Goal: Task Accomplishment & Management: Manage account settings

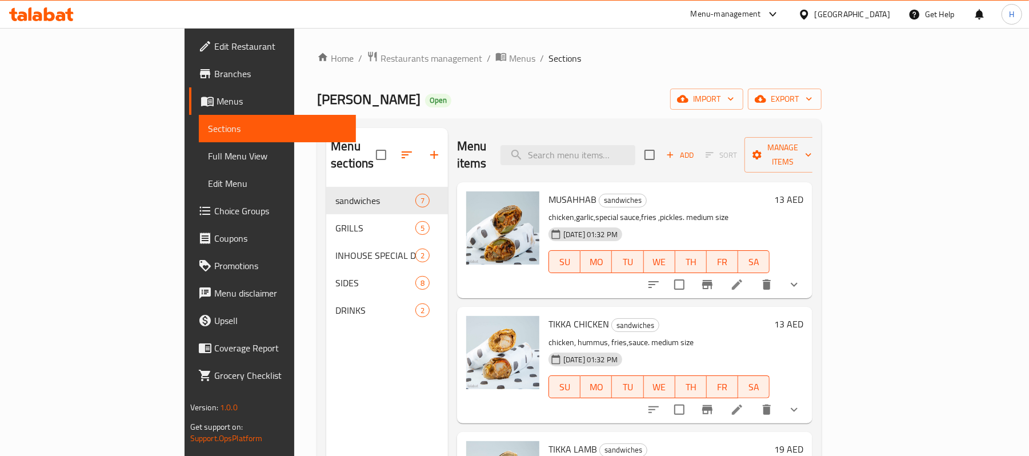
click at [53, 11] on icon at bounding box center [41, 14] width 65 height 14
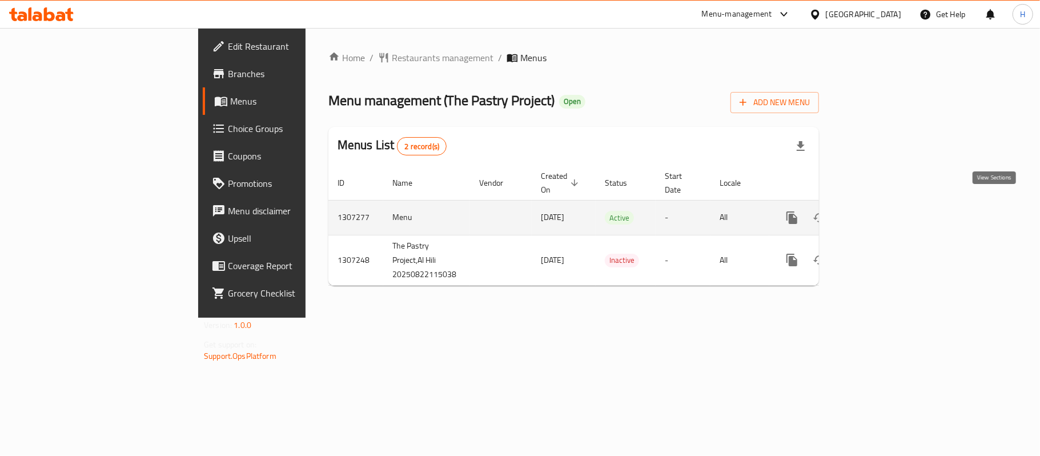
click at [888, 204] on link "enhanced table" at bounding box center [874, 217] width 27 height 27
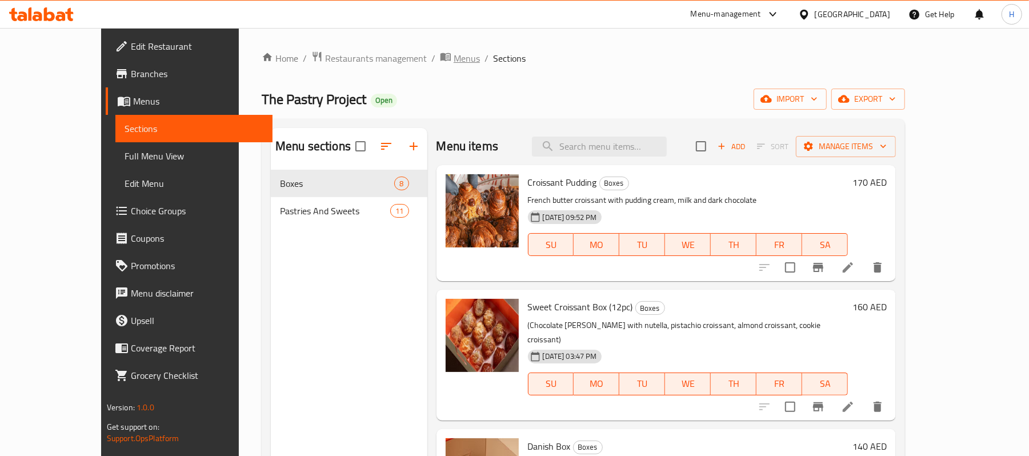
click at [454, 53] on span "Menus" at bounding box center [467, 58] width 26 height 14
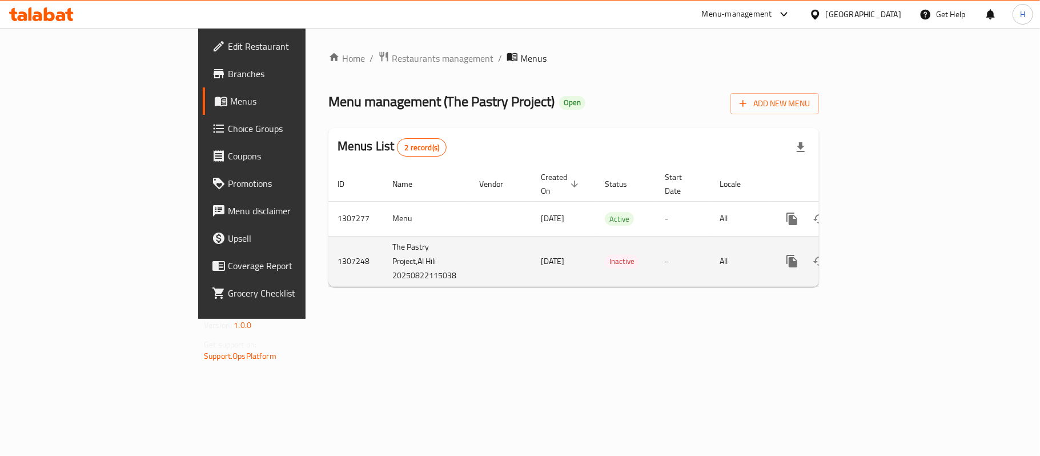
click at [888, 247] on link "enhanced table" at bounding box center [874, 260] width 27 height 27
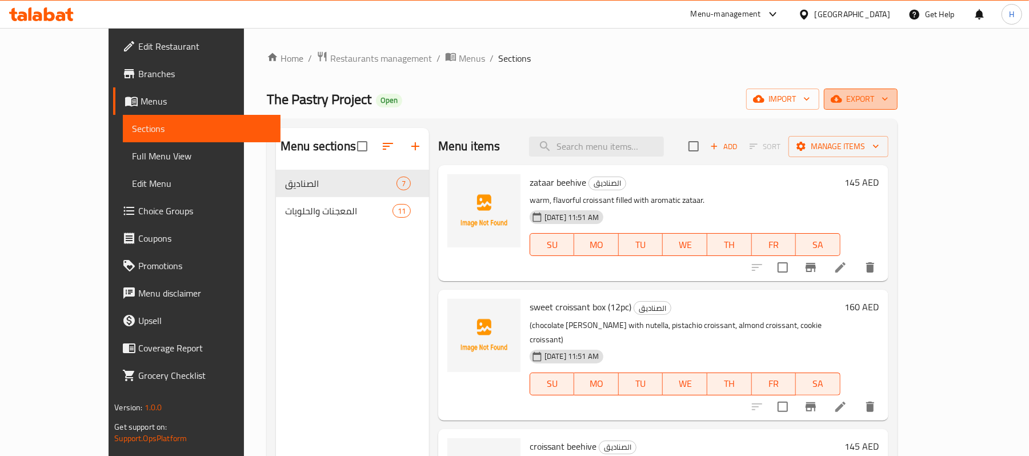
click at [888, 103] on span "export" at bounding box center [860, 99] width 55 height 14
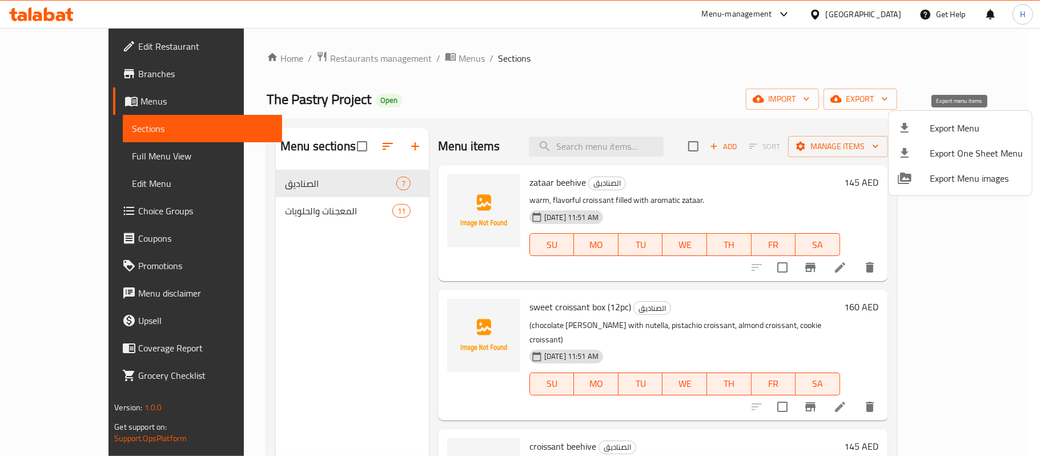
click at [963, 121] on span "Export Menu" at bounding box center [976, 128] width 93 height 14
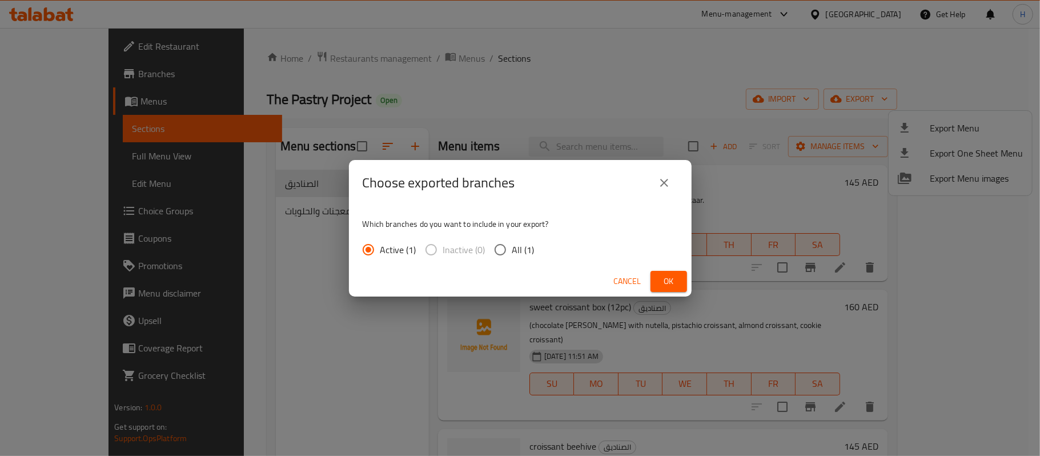
click at [525, 243] on span "All (1)" at bounding box center [524, 250] width 22 height 14
click at [513, 242] on input "All (1)" at bounding box center [501, 250] width 24 height 24
radio input "true"
click at [677, 278] on span "Ok" at bounding box center [669, 281] width 18 height 14
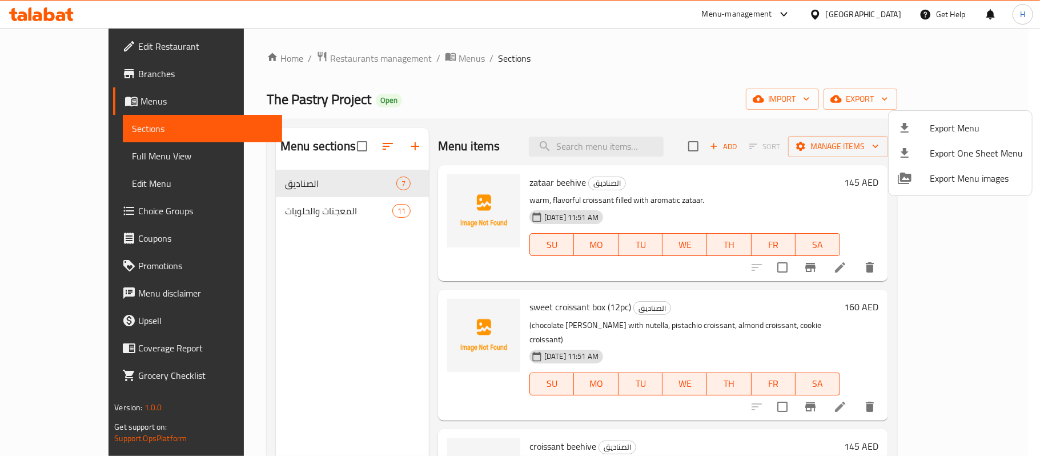
click at [398, 59] on div at bounding box center [520, 228] width 1040 height 456
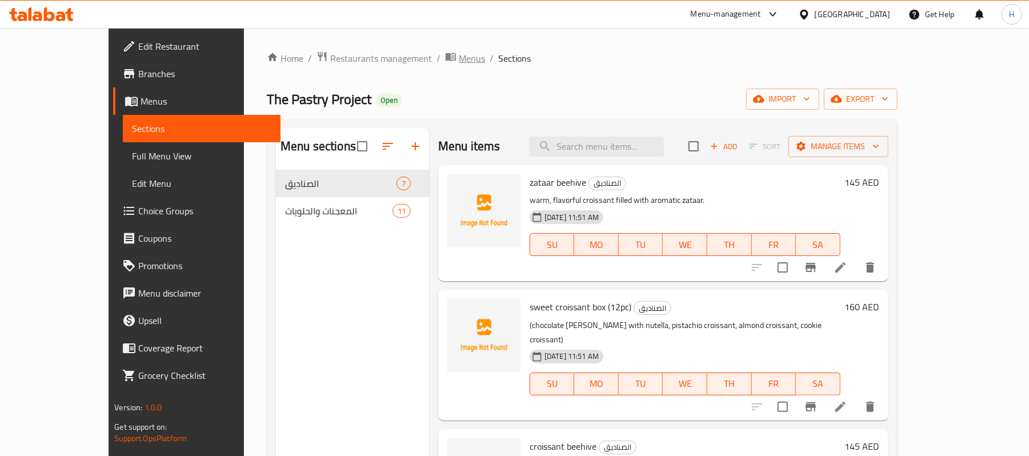
click at [459, 59] on span "Menus" at bounding box center [472, 58] width 26 height 14
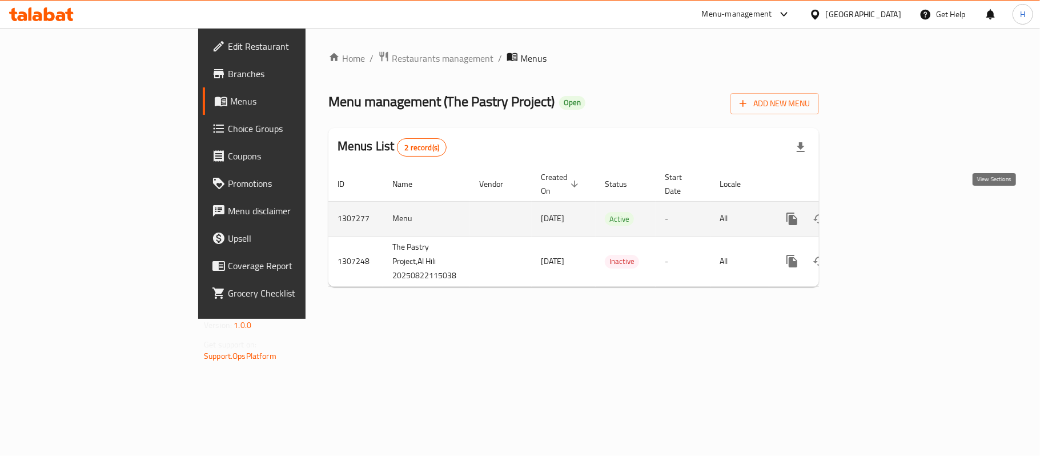
click at [888, 205] on link "enhanced table" at bounding box center [874, 218] width 27 height 27
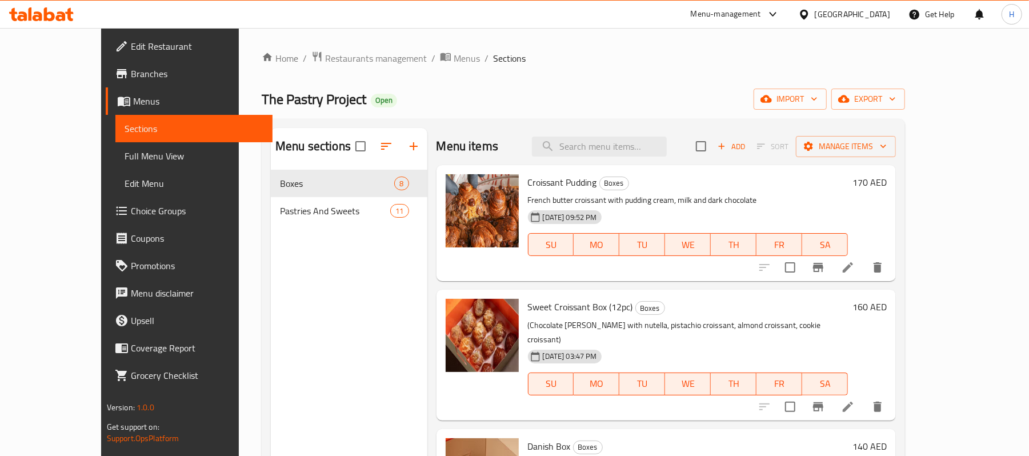
click at [57, 13] on icon at bounding box center [41, 14] width 65 height 14
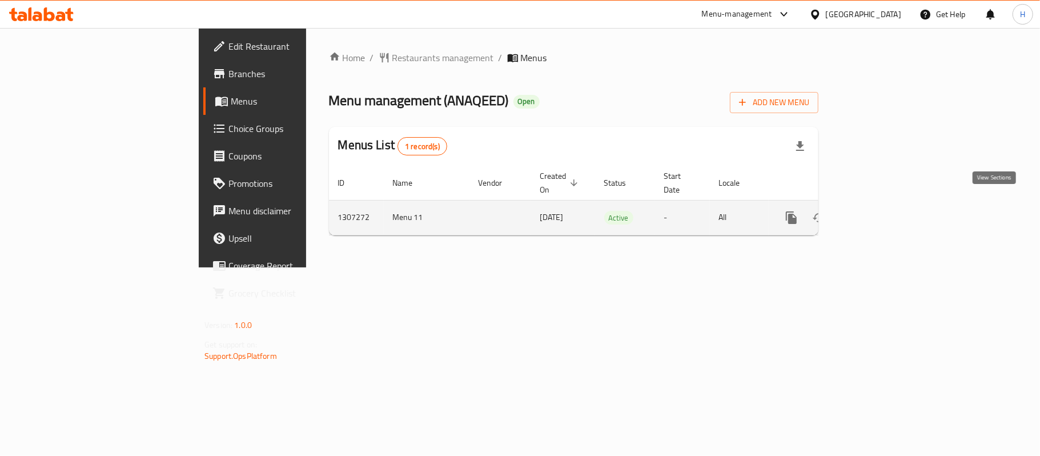
click at [881, 211] on icon "enhanced table" at bounding box center [874, 218] width 14 height 14
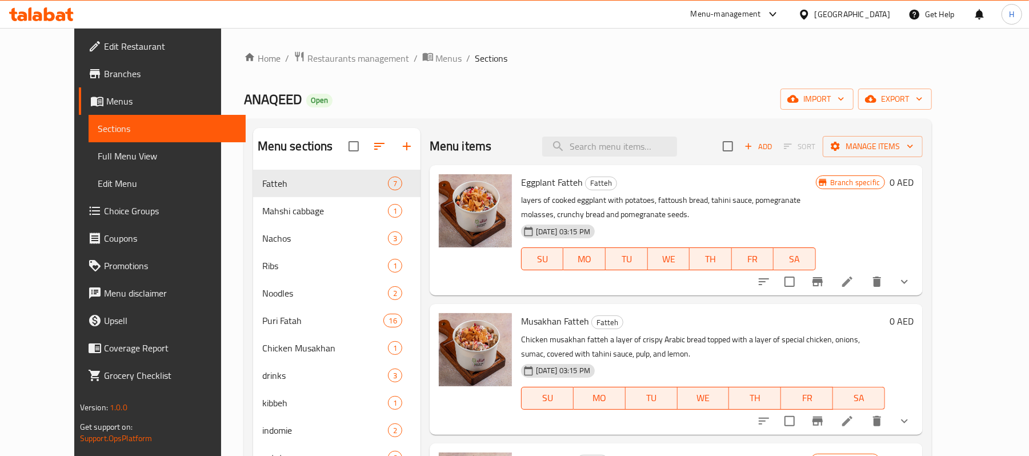
click at [37, 14] on icon at bounding box center [38, 16] width 10 height 10
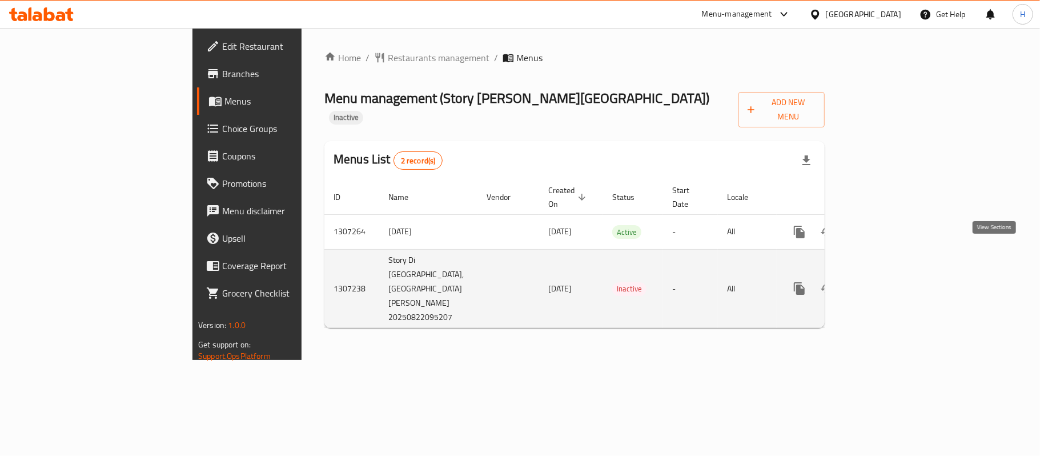
click at [889, 282] on icon "enhanced table" at bounding box center [882, 289] width 14 height 14
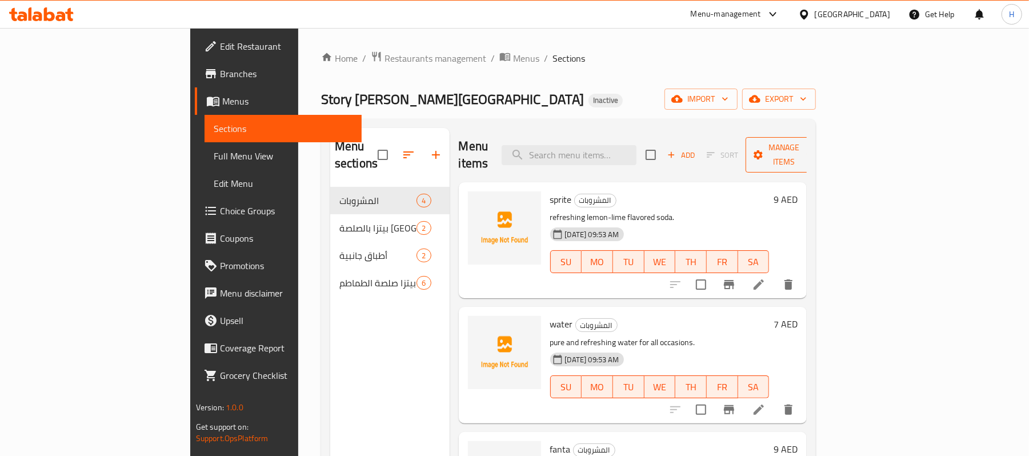
click at [822, 154] on button "Manage items" at bounding box center [784, 154] width 77 height 35
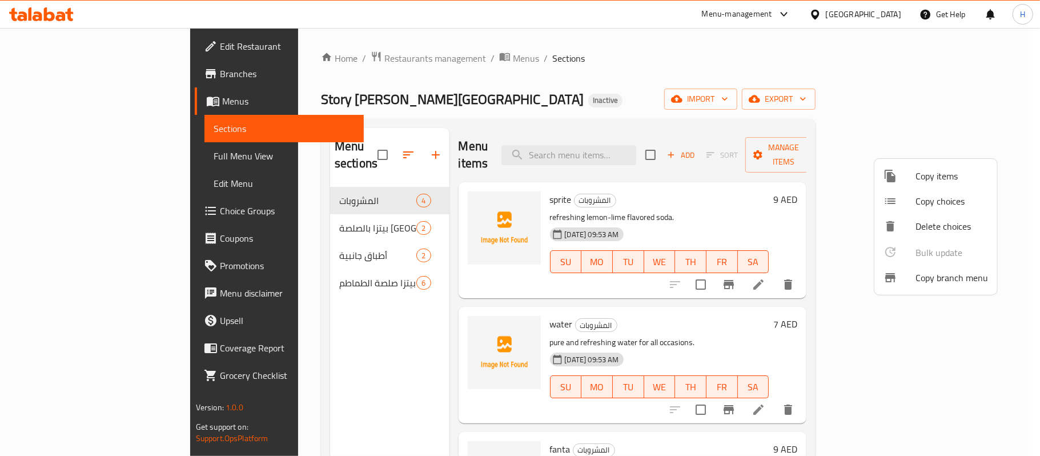
drag, startPoint x: 962, startPoint y: 167, endPoint x: 705, endPoint y: 193, distance: 259.0
click at [705, 193] on div "Copy items Copy choices Delete choices Bulk update 0 Copy branch menu" at bounding box center [520, 228] width 1040 height 456
click at [986, 89] on div at bounding box center [520, 228] width 1040 height 456
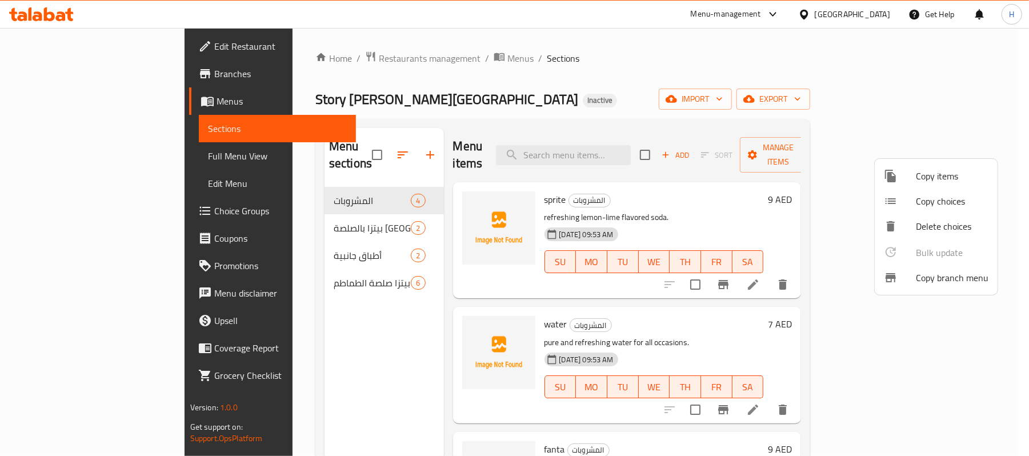
click at [810, 89] on button "export" at bounding box center [774, 99] width 74 height 21
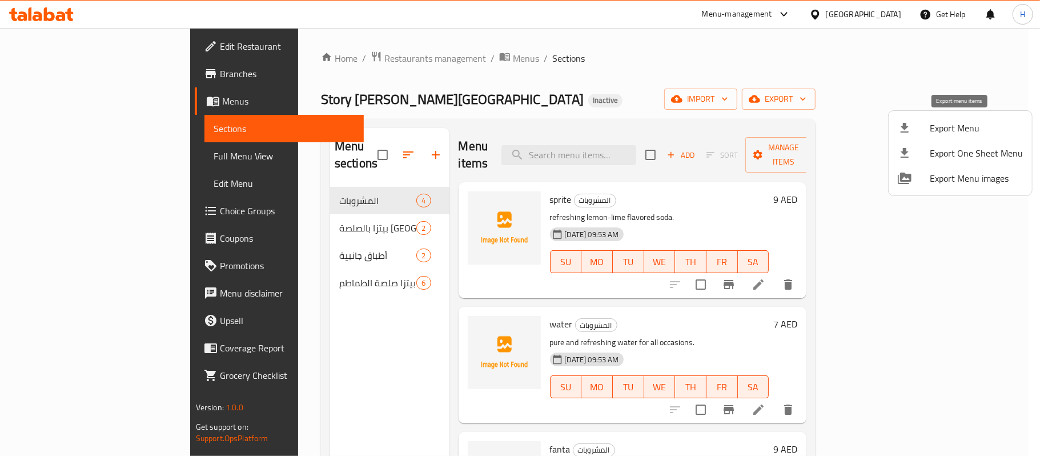
click at [935, 121] on span "Export Menu" at bounding box center [976, 128] width 93 height 14
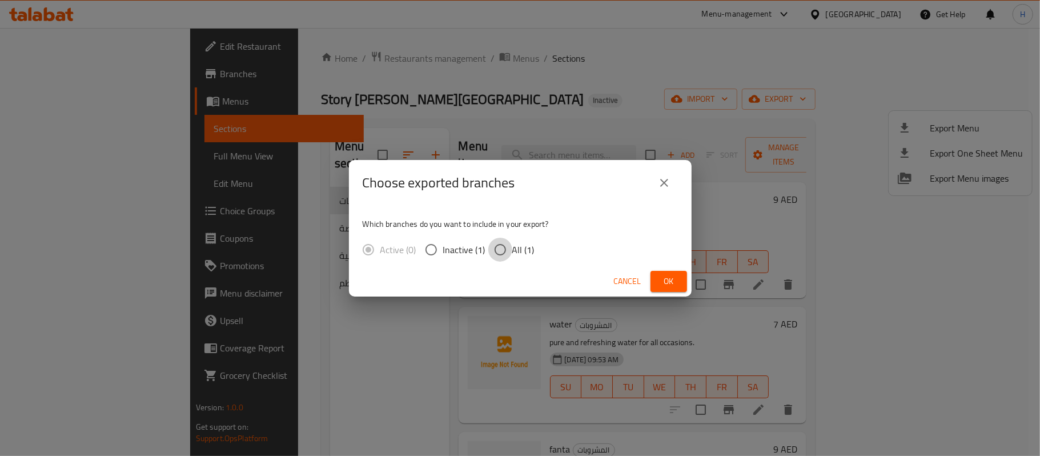
click at [491, 252] on input "All (1)" at bounding box center [501, 250] width 24 height 24
radio input "true"
click at [662, 279] on span "Ok" at bounding box center [669, 281] width 18 height 14
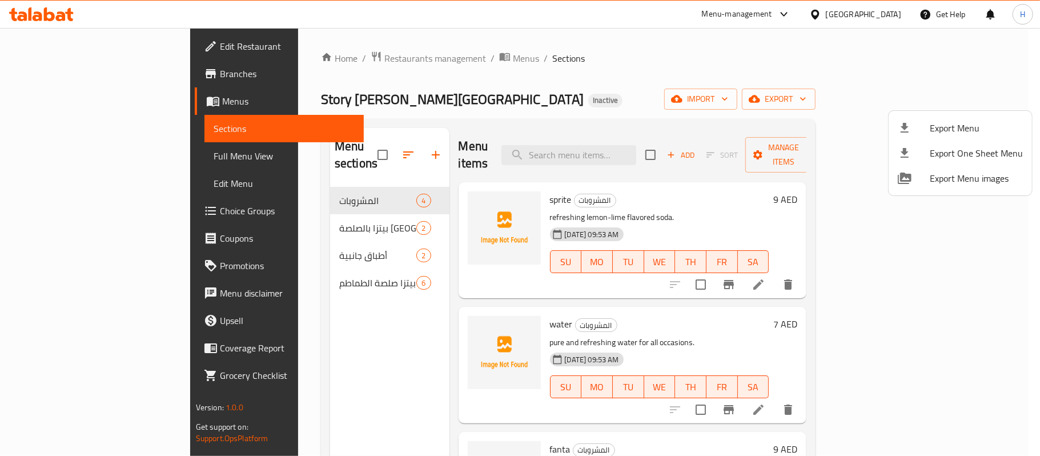
click at [789, 56] on div at bounding box center [520, 228] width 1040 height 456
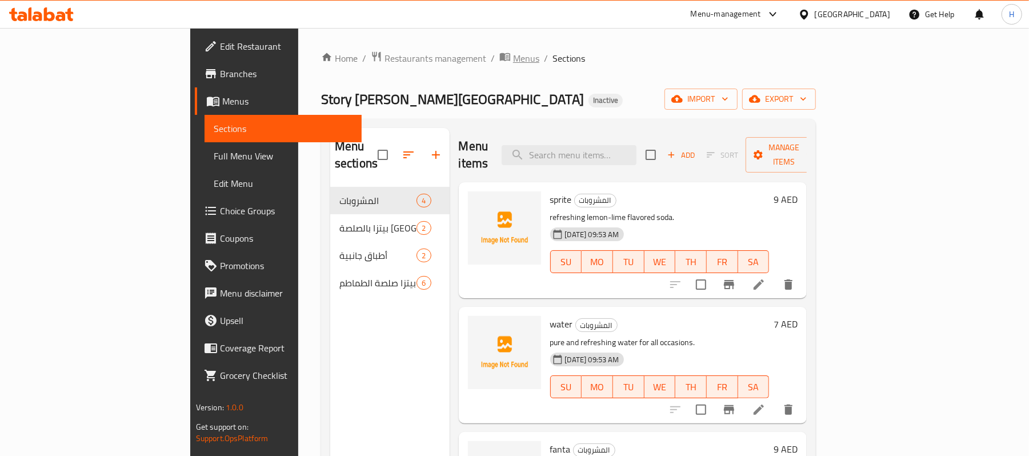
click at [513, 61] on span "Menus" at bounding box center [526, 58] width 26 height 14
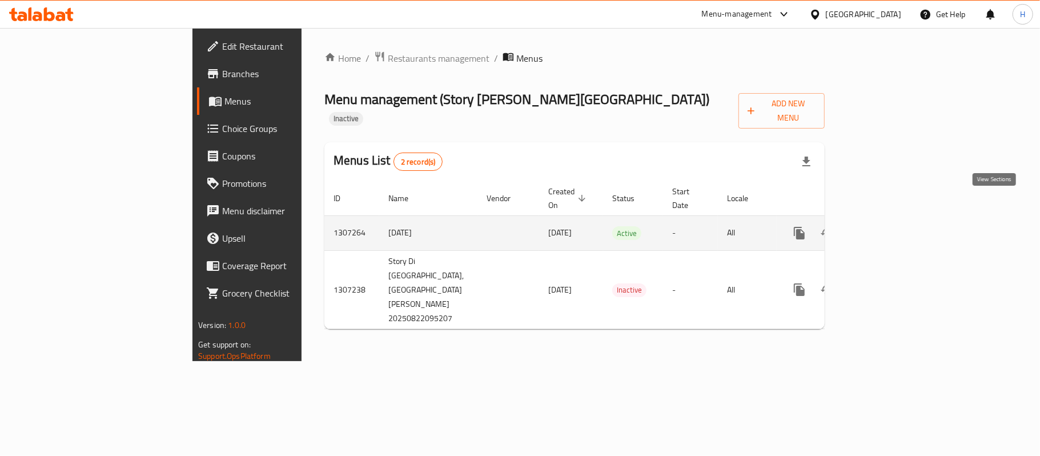
click at [889, 226] on icon "enhanced table" at bounding box center [882, 233] width 14 height 14
